Goal: Task Accomplishment & Management: Use online tool/utility

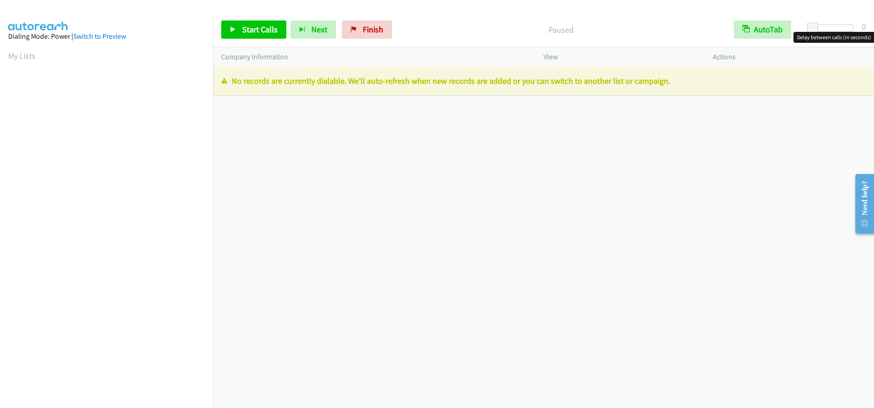
click at [833, 29] on div at bounding box center [832, 28] width 42 height 7
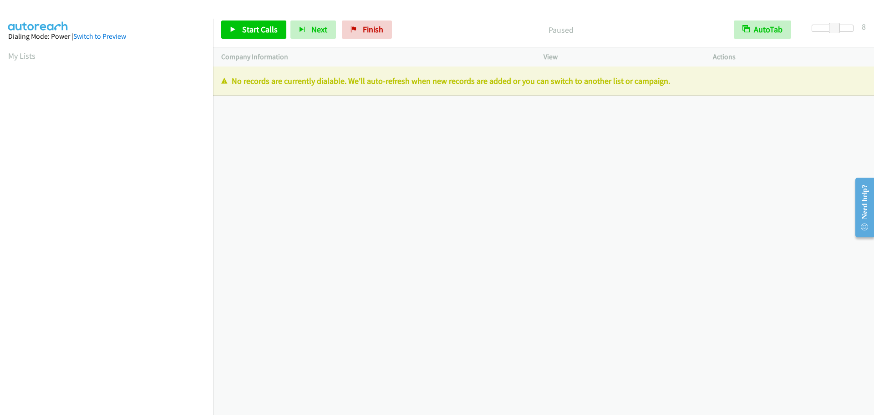
click at [5, 57] on aside "Dialing Mode: Power | Switch to Preview My Lists" at bounding box center [106, 271] width 213 height 504
click at [15, 54] on link "My Lists" at bounding box center [21, 56] width 27 height 10
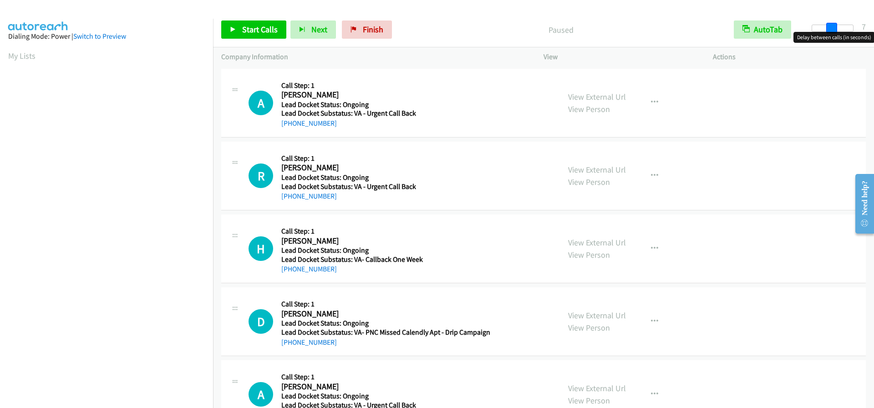
click at [831, 28] on div at bounding box center [832, 28] width 42 height 7
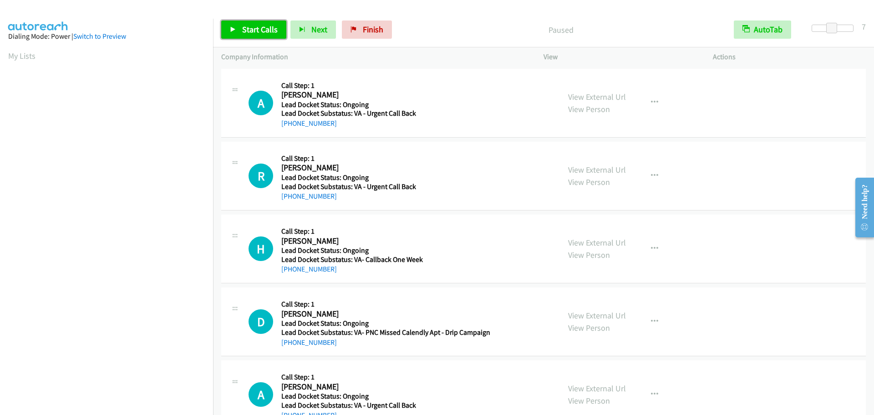
click at [273, 24] on span "Start Calls" at bounding box center [259, 29] width 35 height 10
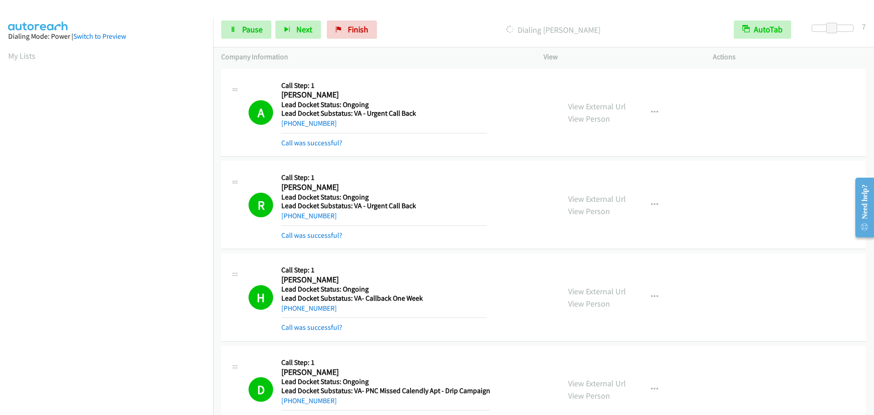
scroll to position [96, 0]
click at [237, 27] on link "Pause" at bounding box center [246, 29] width 50 height 18
